Goal: Complete application form: Complete application form

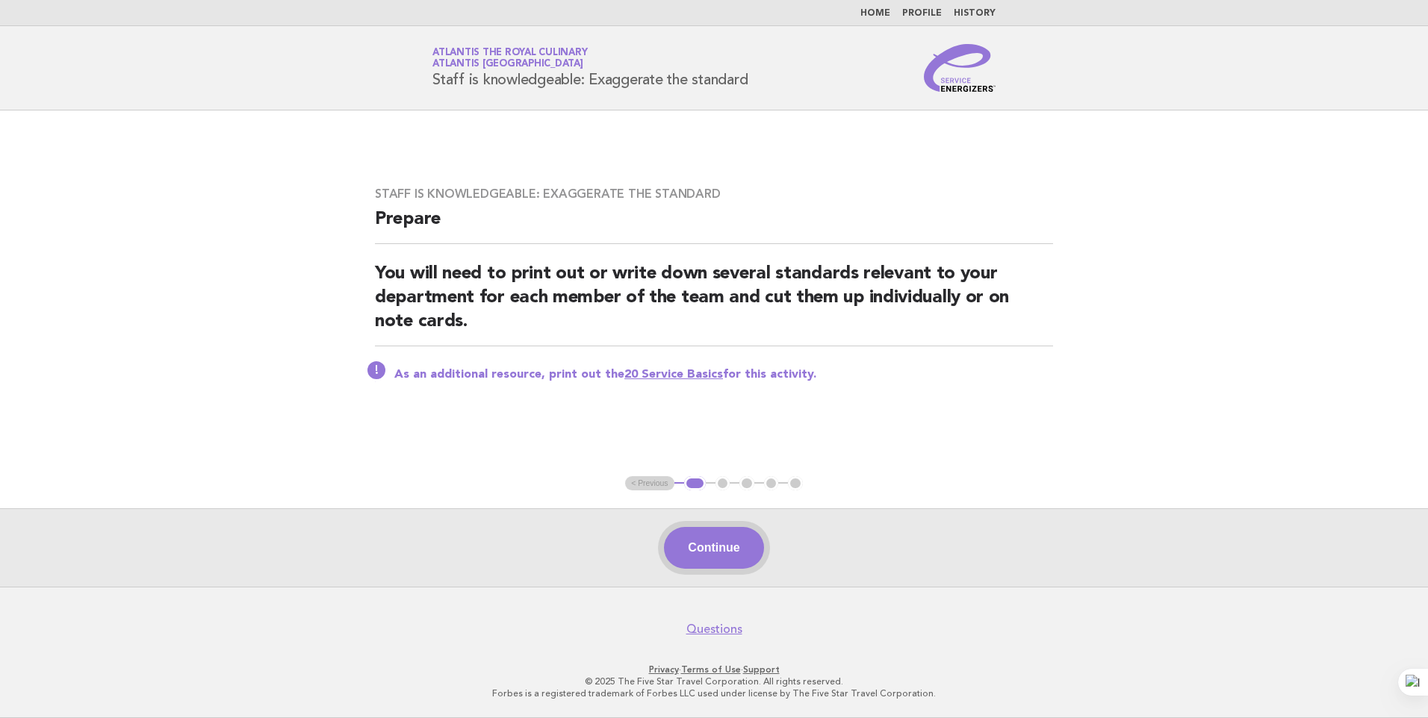
click at [714, 546] on button "Continue" at bounding box center [713, 548] width 99 height 42
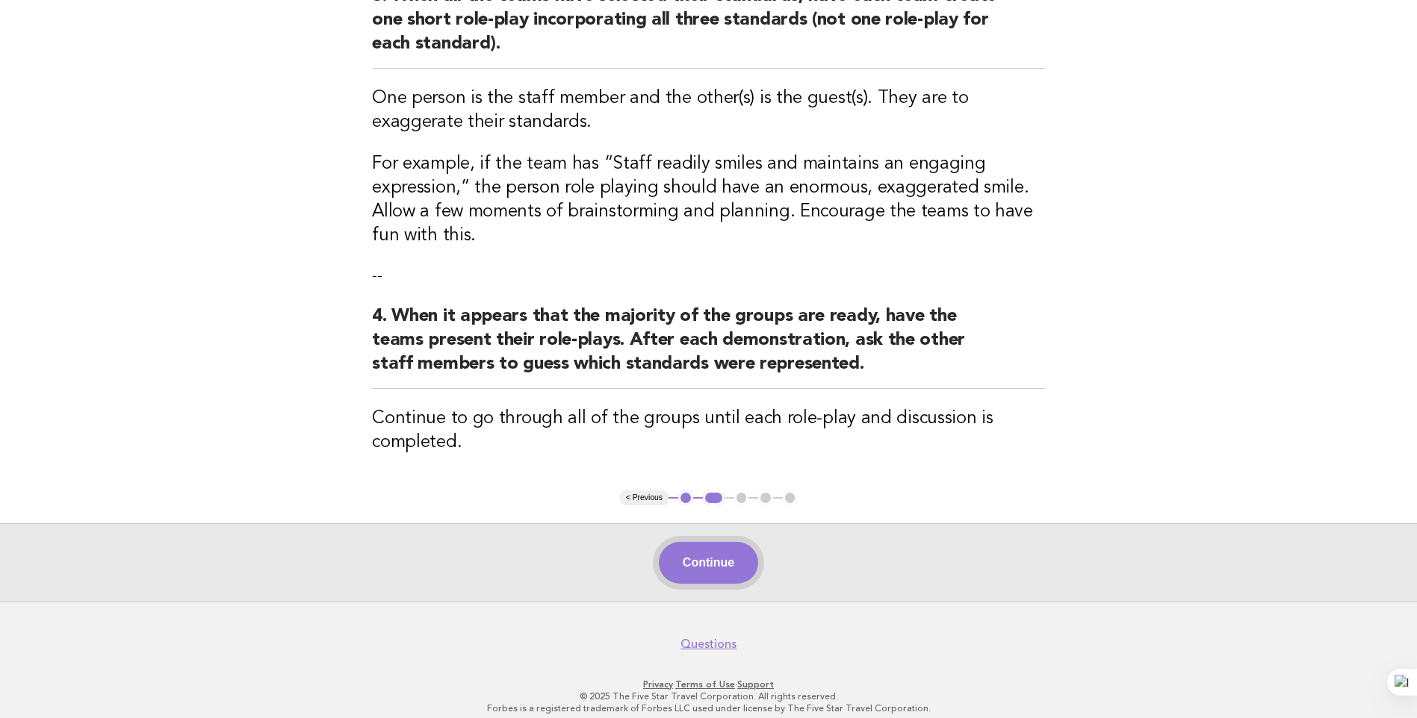
click at [743, 565] on button "Continue" at bounding box center [708, 563] width 99 height 42
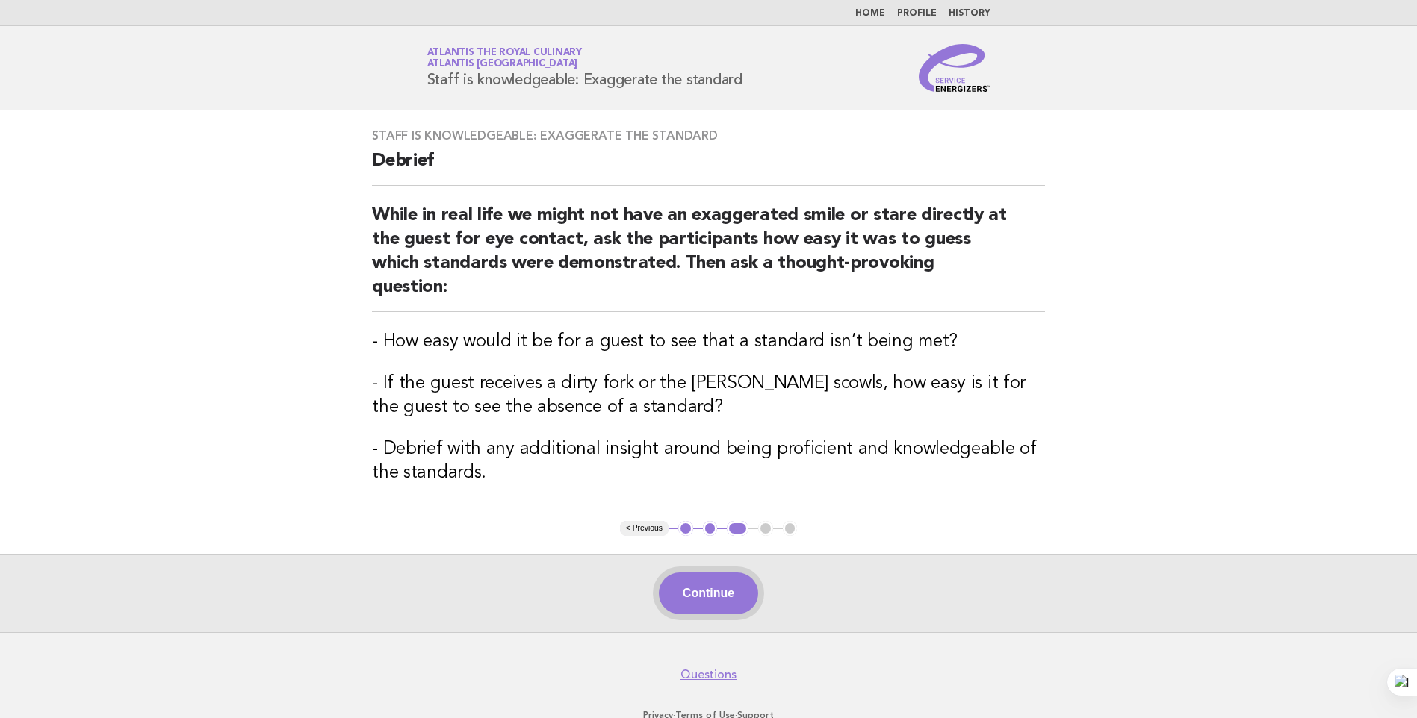
click at [703, 573] on button "Continue" at bounding box center [708, 594] width 99 height 42
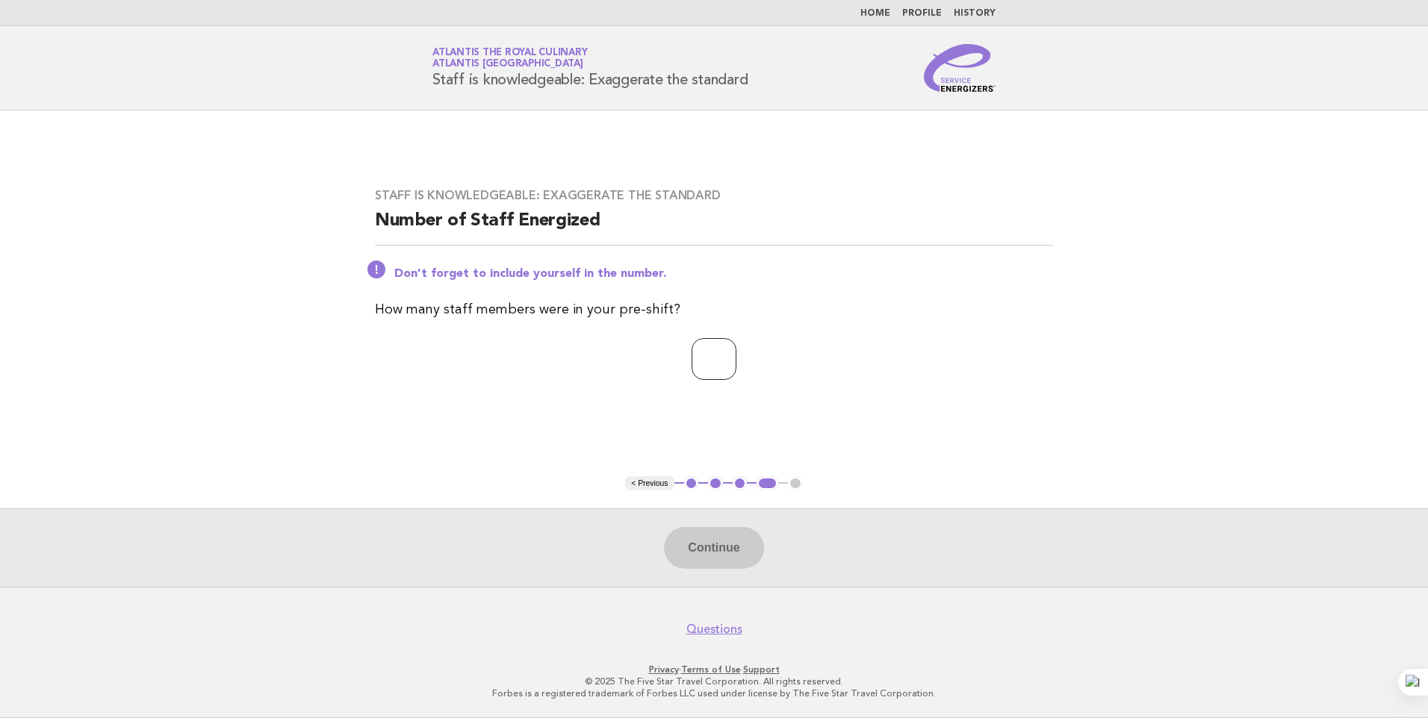
click at [735, 373] on input "number" at bounding box center [714, 359] width 45 height 42
type input "**"
click at [733, 541] on button "Continue" at bounding box center [713, 548] width 99 height 42
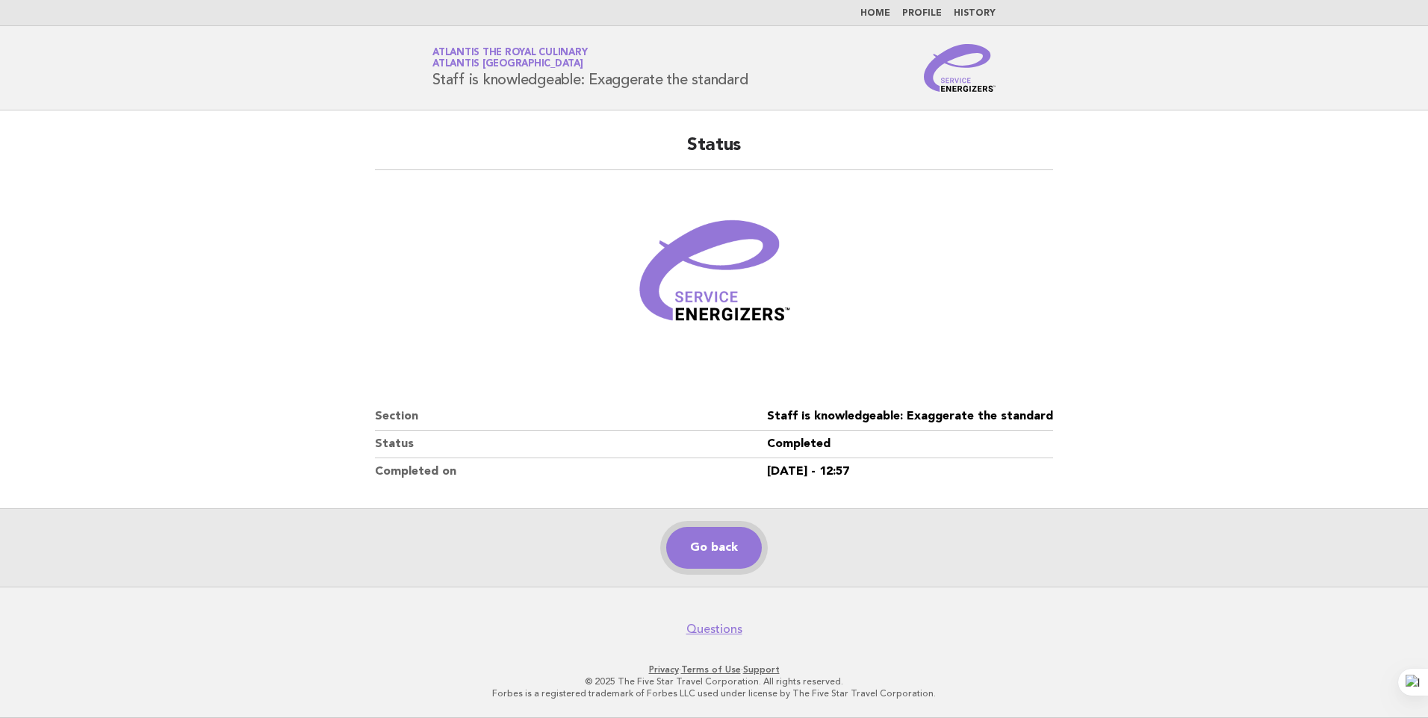
click at [711, 553] on link "Go back" at bounding box center [714, 548] width 96 height 42
